Goal: Check status: Check status

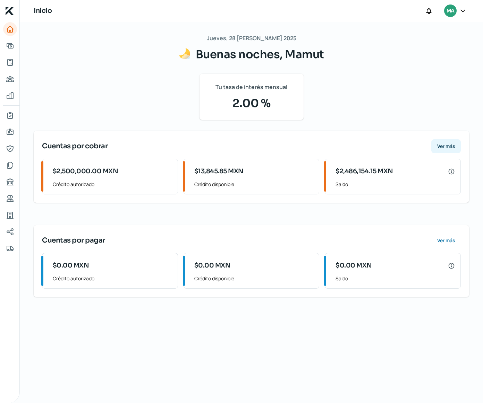
click at [442, 150] on button "Ver más" at bounding box center [445, 146] width 29 height 14
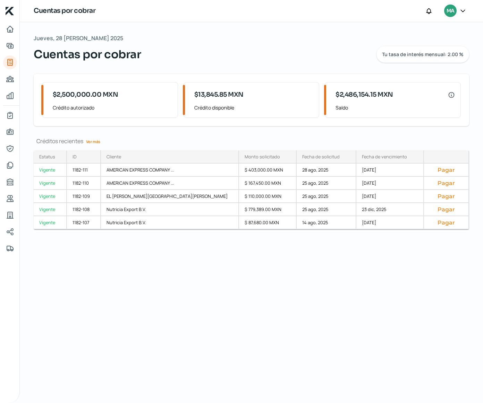
click at [99, 144] on link "Ver más" at bounding box center [93, 141] width 20 height 11
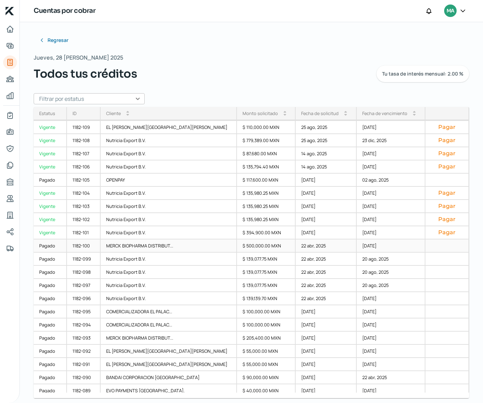
scroll to position [26, 0]
click at [48, 287] on div "Pagado" at bounding box center [50, 285] width 33 height 13
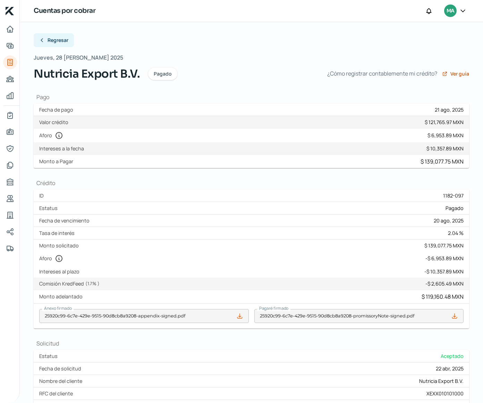
click at [62, 44] on button "Regresar" at bounding box center [54, 40] width 40 height 14
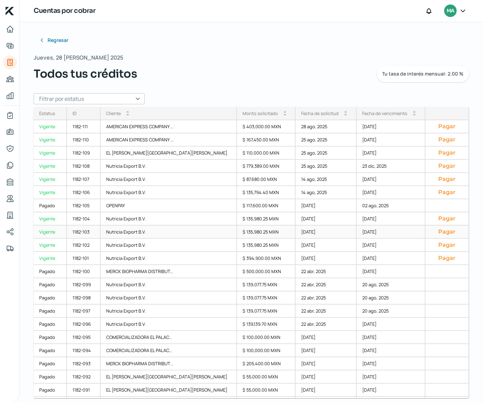
click at [237, 230] on div "$ 135,980.25 MXN" at bounding box center [266, 232] width 59 height 13
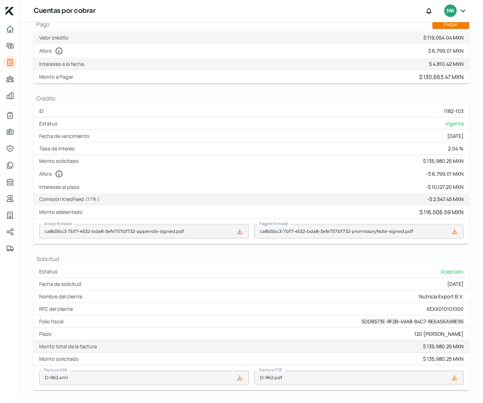
scroll to position [75, 0]
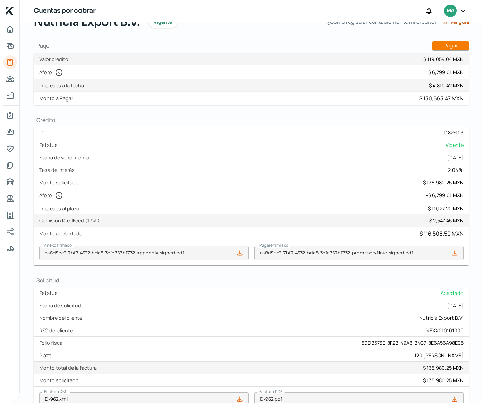
click at [338, 281] on div "Regresar Jueves, 28 [PERSON_NAME] 2025 Nutricia Export B.V. Vigente ¿Cómo regis…" at bounding box center [251, 196] width 435 height 431
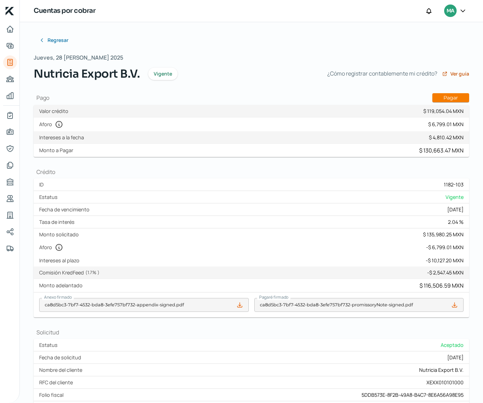
scroll to position [0, 0]
click at [37, 38] on button "Regresar" at bounding box center [54, 40] width 40 height 14
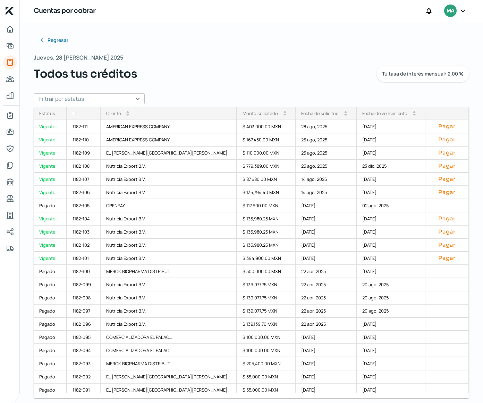
scroll to position [3, 0]
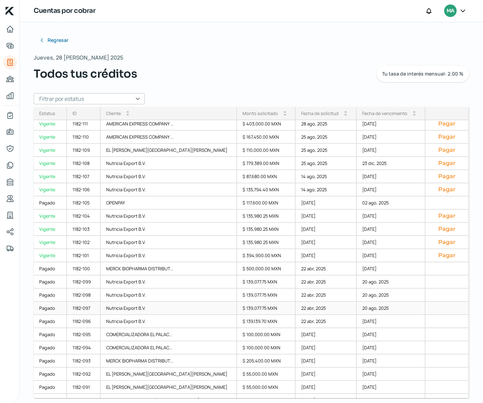
click at [138, 311] on div "Nutricia Export B.V." at bounding box center [169, 308] width 136 height 13
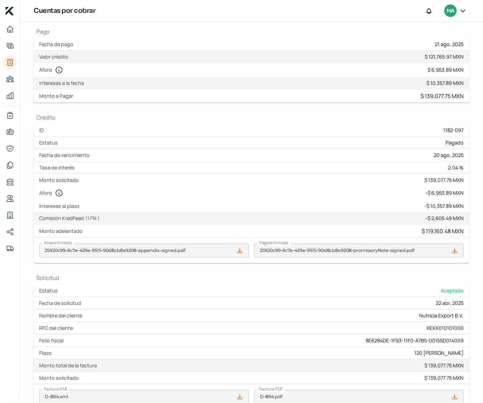
click at [153, 238] on div "ID 1182-097 Estatus Pagado Fecha de vencimiento 20 ago, 2025 Tasa de interés 2.…" at bounding box center [251, 193] width 435 height 139
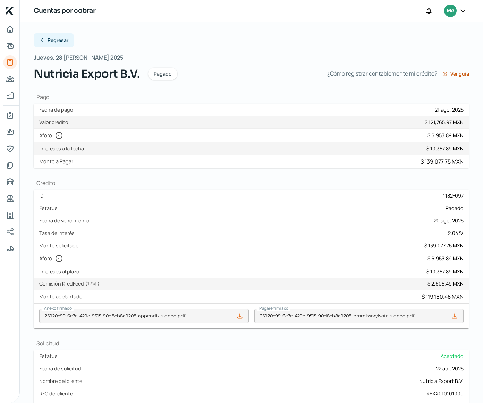
click at [58, 44] on button "Regresar" at bounding box center [54, 40] width 40 height 14
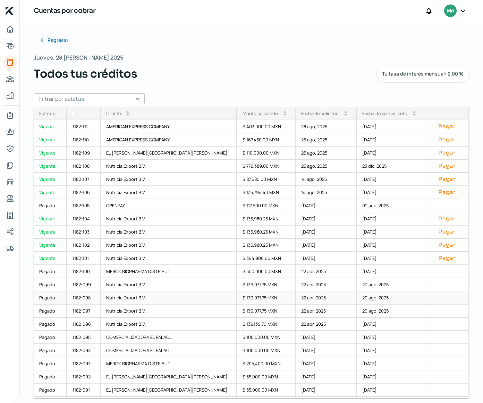
click at [158, 300] on div "Nutricia Export B.V." at bounding box center [169, 298] width 136 height 13
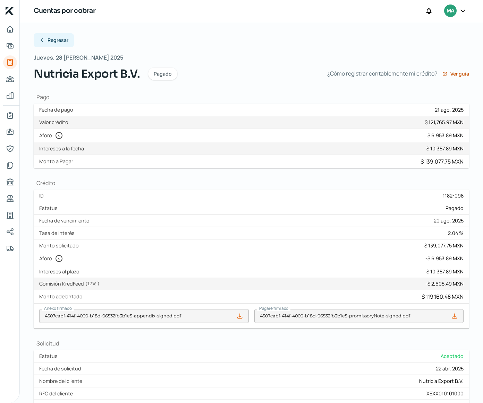
click at [58, 34] on button "Regresar" at bounding box center [54, 40] width 40 height 14
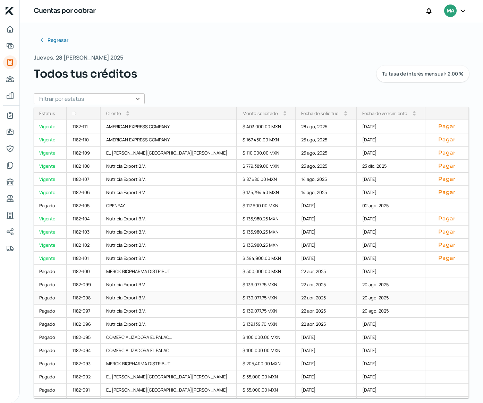
click at [357, 301] on div "20 ago, 2025" at bounding box center [390, 298] width 69 height 13
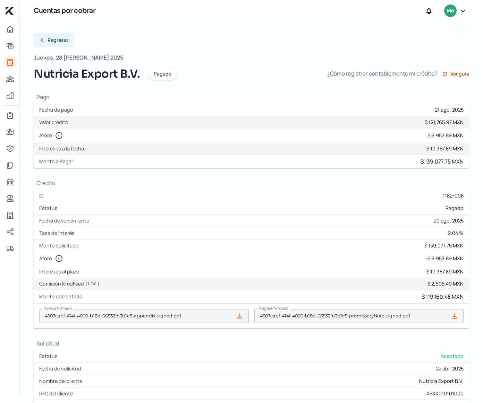
click at [70, 37] on button "Regresar" at bounding box center [54, 40] width 40 height 14
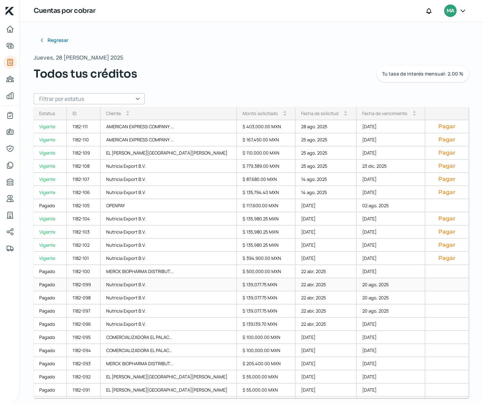
click at [308, 287] on div "22 abr, 2025" at bounding box center [325, 284] width 61 height 13
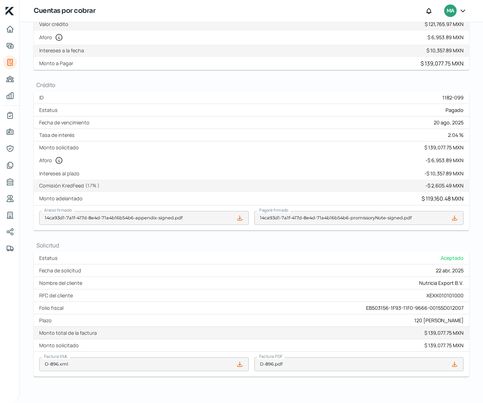
scroll to position [99, 0]
